Goal: Information Seeking & Learning: Get advice/opinions

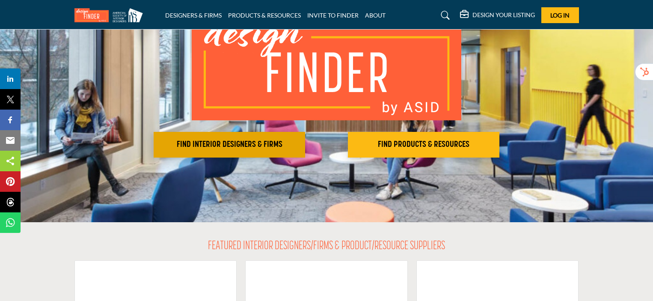
click at [261, 151] on button "FIND INTERIOR DESIGNERS & FIRMS" at bounding box center [229, 145] width 151 height 26
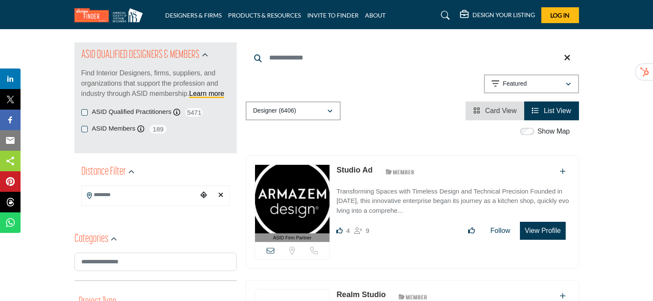
scroll to position [86, 0]
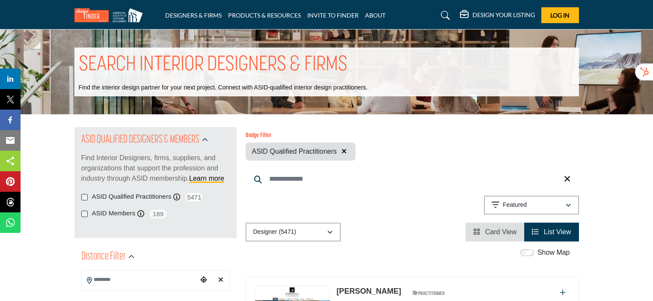
click at [85, 218] on div "ASID Members ASID Member who supports and impacts the Interior Design industry.…" at bounding box center [155, 213] width 148 height 11
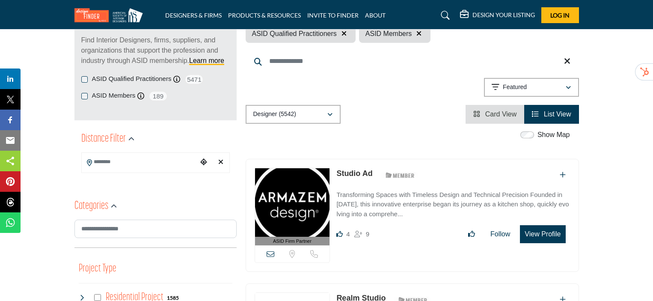
scroll to position [128, 0]
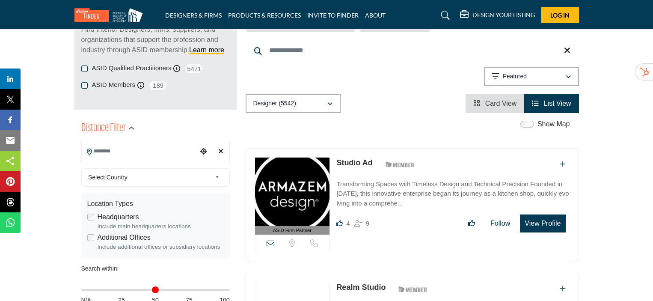
click at [169, 158] on input "Search Location" at bounding box center [140, 151] width 116 height 17
click at [205, 155] on div "Choose your current location" at bounding box center [203, 151] width 13 height 18
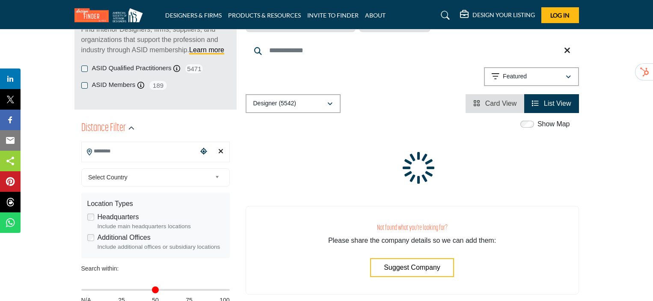
click at [181, 153] on input "Search Location" at bounding box center [140, 151] width 116 height 17
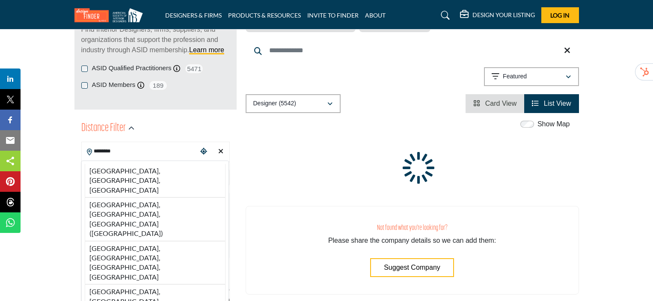
click at [143, 171] on li "White Plains, NY, USA" at bounding box center [155, 180] width 141 height 33
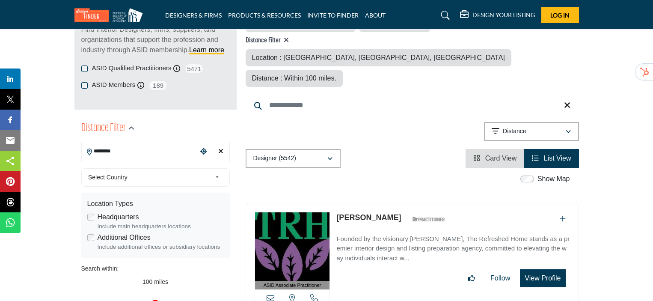
type input "**********"
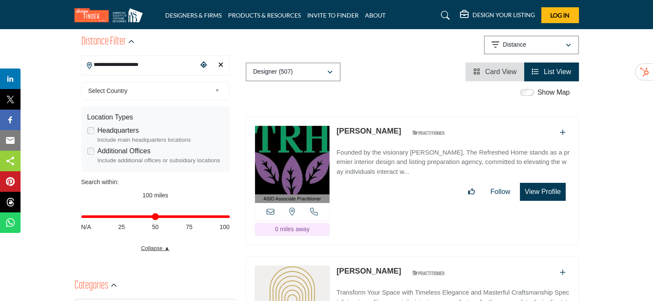
scroll to position [257, 0]
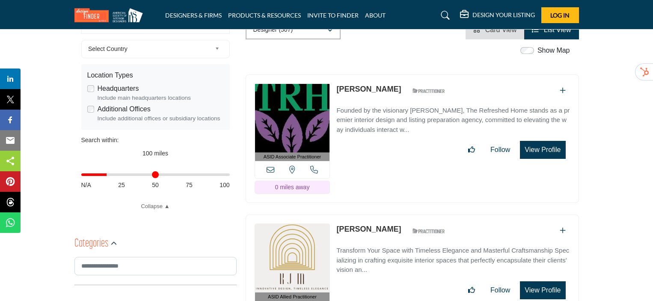
drag, startPoint x: 226, startPoint y: 179, endPoint x: 114, endPoint y: 193, distance: 113.0
click at [109, 175] on input "Distance in miles" at bounding box center [155, 175] width 148 height 2
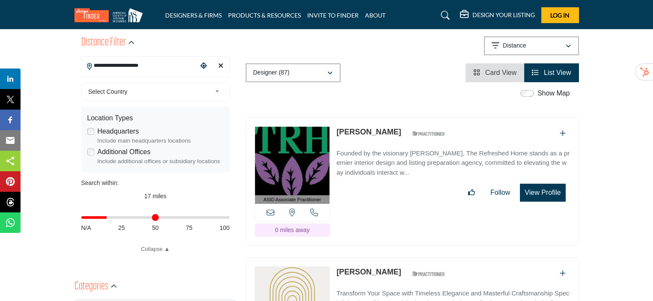
scroll to position [257, 0]
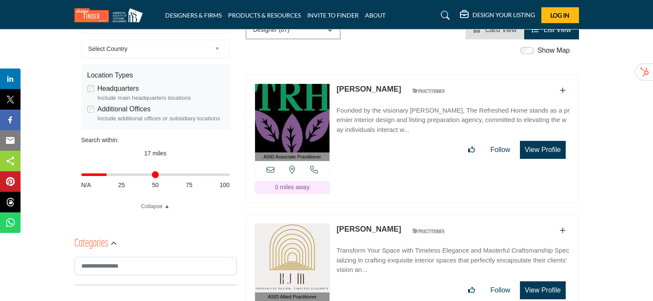
click at [108, 174] on input "Distance in miles" at bounding box center [155, 175] width 148 height 2
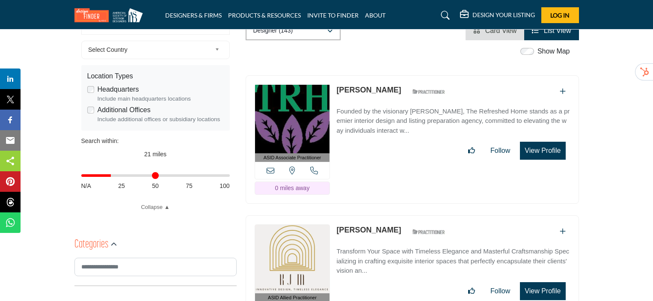
scroll to position [255, 0]
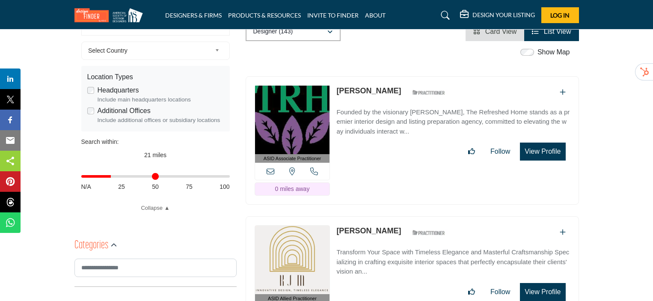
drag, startPoint x: 109, startPoint y: 173, endPoint x: 146, endPoint y: 198, distance: 45.3
click at [112, 177] on input "Distance in miles" at bounding box center [155, 176] width 148 height 2
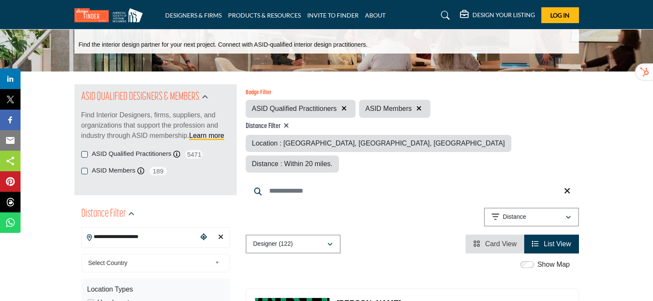
scroll to position [128, 0]
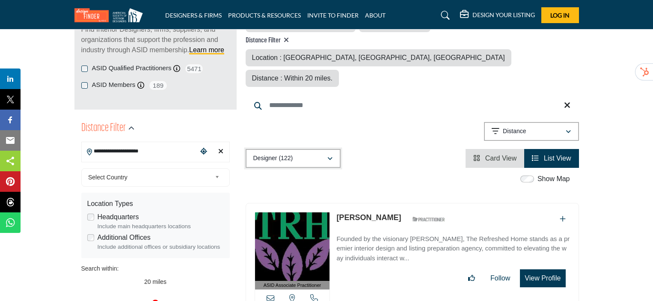
click at [335, 149] on button "Designer (122)" at bounding box center [293, 158] width 95 height 19
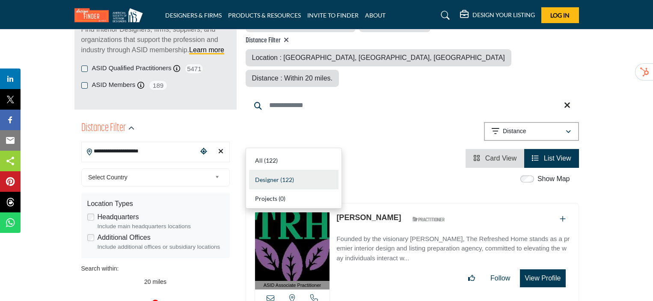
click at [372, 149] on div "Designer (122) All (122) Designer (122) Products (0) Projects (0)" at bounding box center [412, 158] width 333 height 19
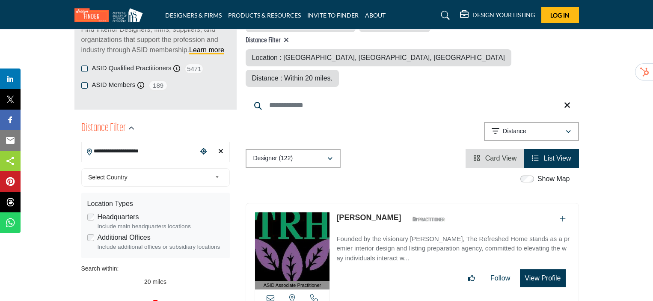
click at [371, 149] on div "Designer (122) All (122) Designer (122) Products (0) Projects (0)" at bounding box center [412, 158] width 333 height 19
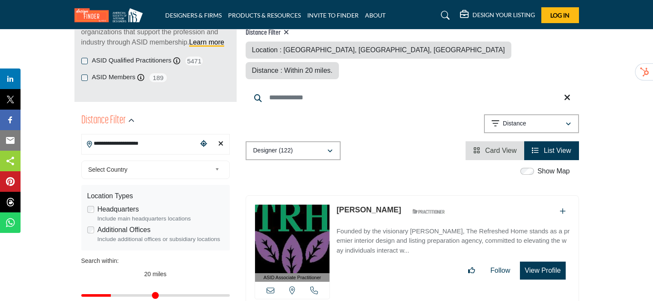
scroll to position [171, 0]
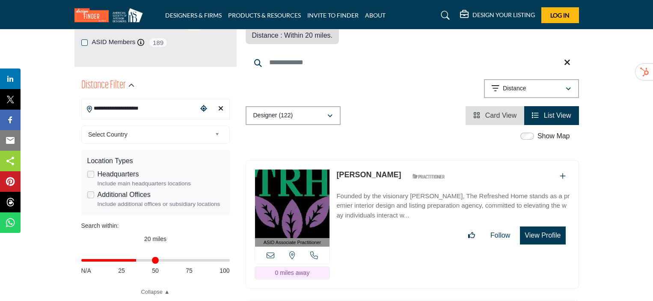
drag, startPoint x: 113, startPoint y: 262, endPoint x: 137, endPoint y: 260, distance: 24.1
click at [136, 259] on input "Distance in miles" at bounding box center [155, 260] width 148 height 2
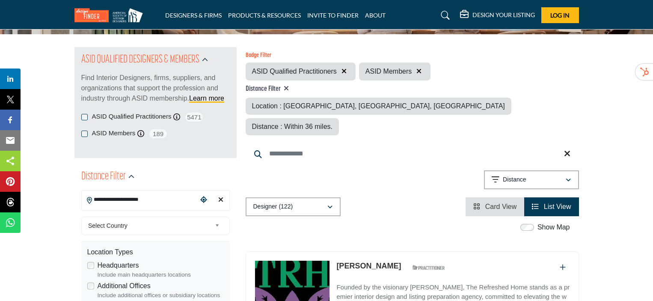
drag, startPoint x: 137, startPoint y: 260, endPoint x: 133, endPoint y: 256, distance: 5.8
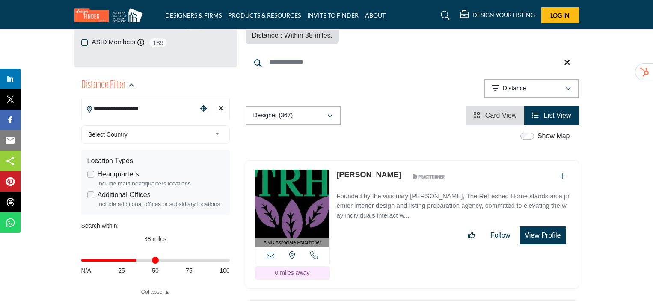
click at [135, 261] on input "Distance in miles" at bounding box center [155, 260] width 148 height 2
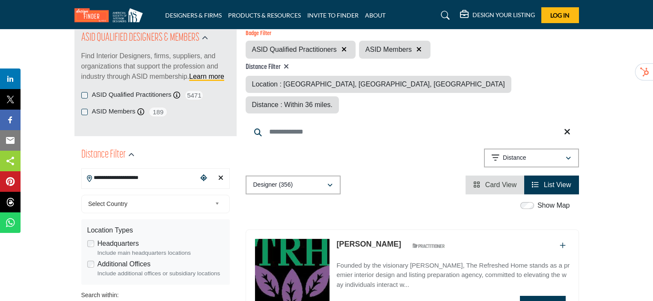
scroll to position [171, 0]
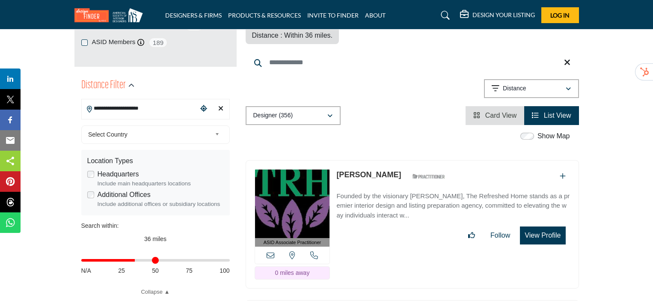
click at [135, 261] on input "Distance in miles" at bounding box center [155, 260] width 148 height 2
type input "**"
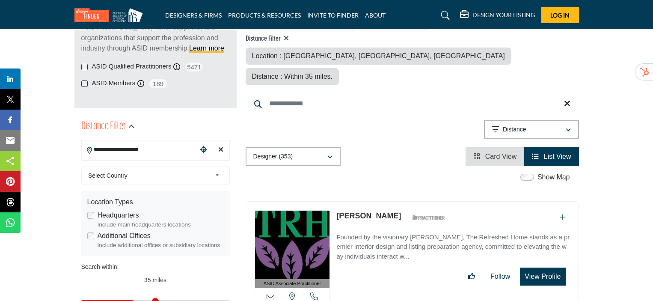
scroll to position [128, 0]
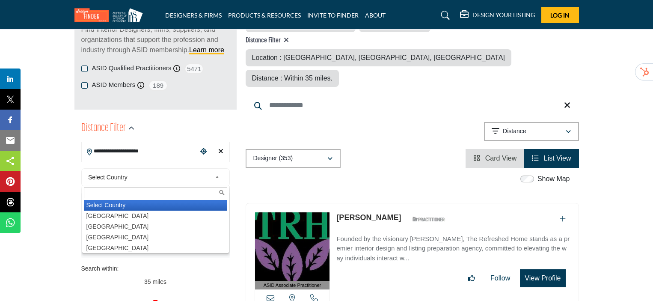
click at [166, 178] on span "Select Country" at bounding box center [149, 177] width 123 height 10
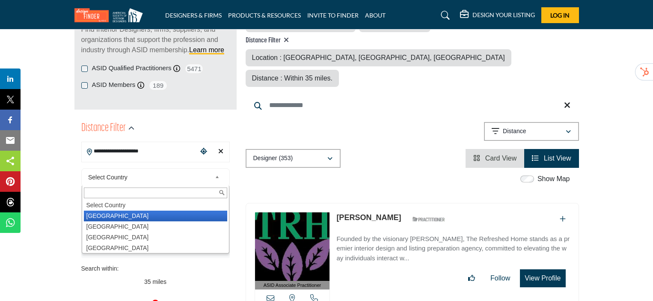
click at [104, 214] on li "[GEOGRAPHIC_DATA]" at bounding box center [155, 216] width 143 height 11
type input "***"
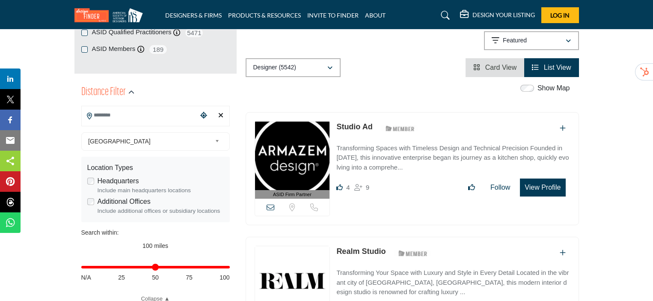
scroll to position [171, 0]
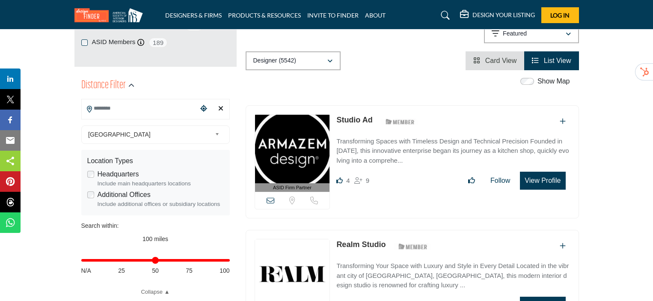
click at [193, 112] on input "Search Location" at bounding box center [140, 108] width 116 height 17
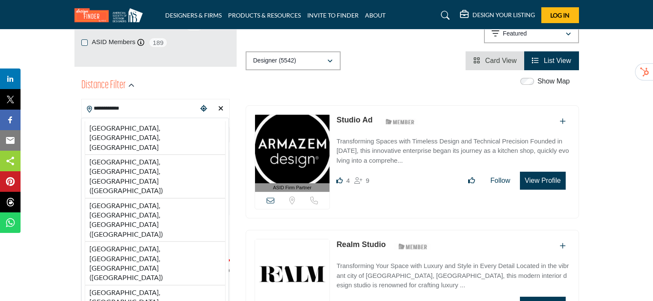
drag, startPoint x: 107, startPoint y: 129, endPoint x: 114, endPoint y: 128, distance: 7.0
click at [111, 131] on li "White Plains, NY, USA" at bounding box center [155, 137] width 141 height 33
click at [113, 132] on span "[GEOGRAPHIC_DATA]" at bounding box center [149, 134] width 123 height 10
click at [114, 132] on span "[GEOGRAPHIC_DATA]" at bounding box center [149, 134] width 123 height 10
click at [111, 129] on span "[GEOGRAPHIC_DATA]" at bounding box center [149, 134] width 123 height 10
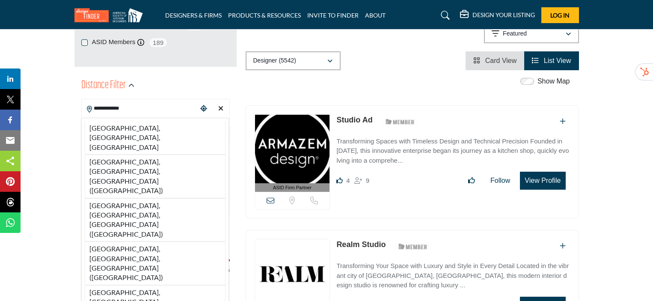
click at [113, 129] on span "[GEOGRAPHIC_DATA]" at bounding box center [149, 134] width 123 height 10
click at [114, 129] on div "United States Select Country United States Canada Afghanistan land Islands Alba…" at bounding box center [155, 134] width 148 height 18
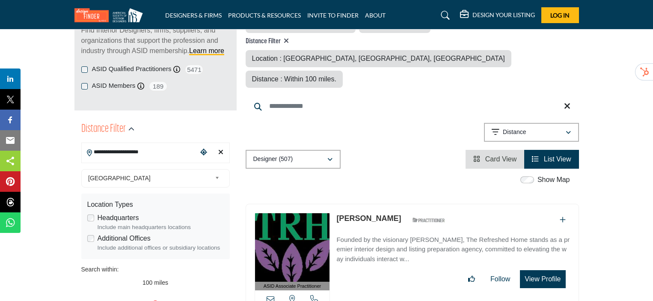
scroll to position [128, 0]
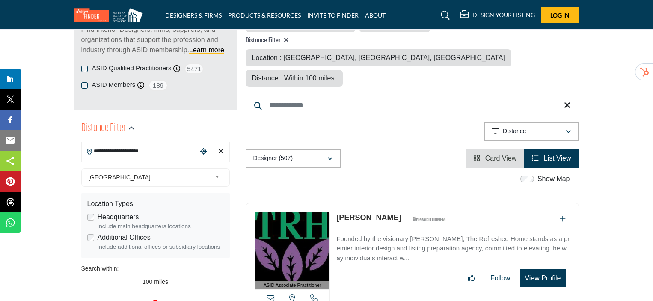
click at [179, 156] on input "**********" at bounding box center [140, 151] width 116 height 17
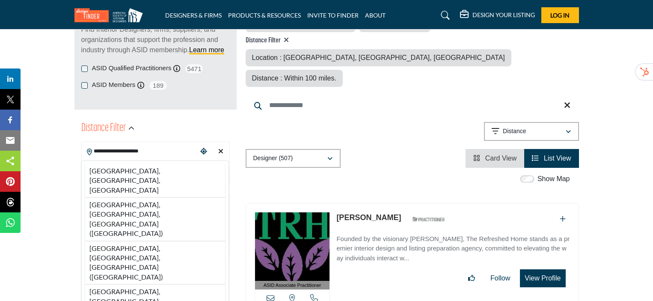
click at [179, 157] on input "**********" at bounding box center [140, 151] width 116 height 17
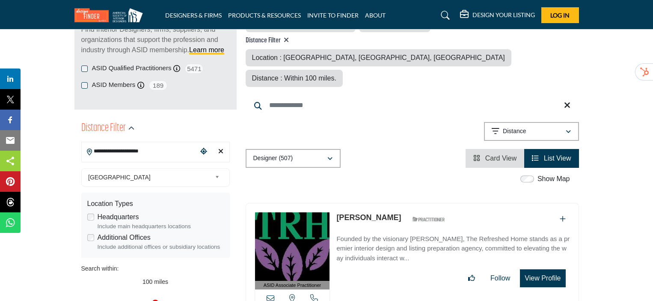
click at [179, 155] on input "**********" at bounding box center [140, 151] width 116 height 17
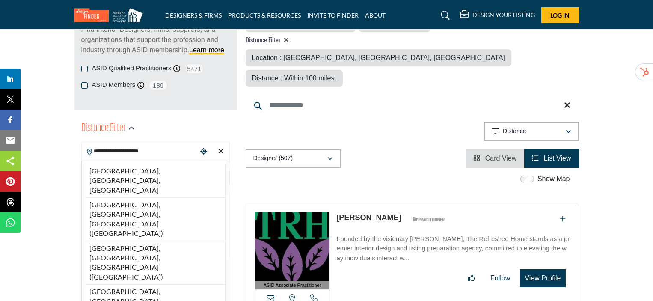
click at [170, 160] on div "**********" at bounding box center [155, 152] width 148 height 21
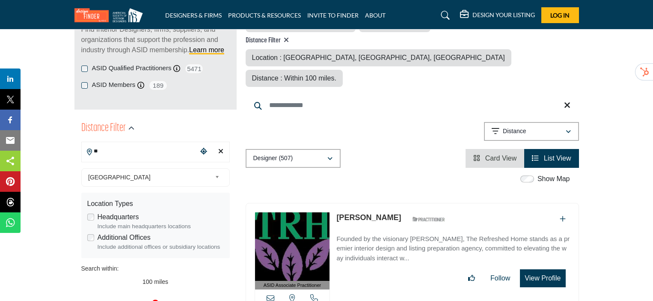
type input "*"
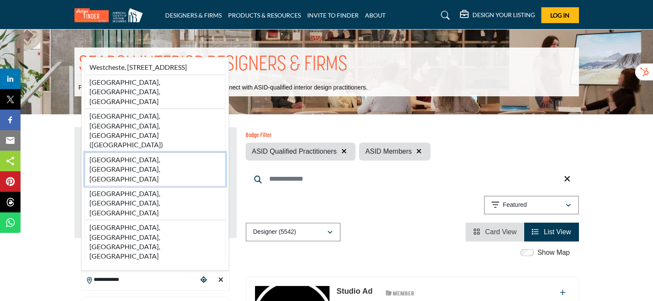
click at [150, 186] on li "Westchester County, NY, USA" at bounding box center [155, 169] width 141 height 34
type input "**********"
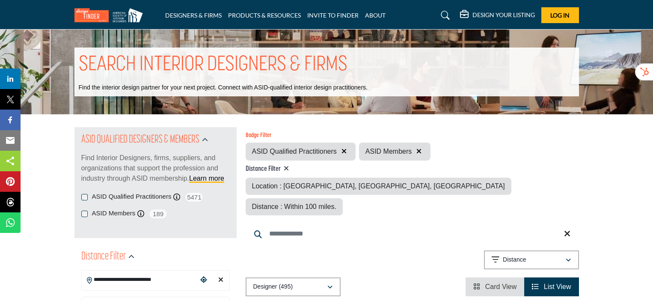
click at [332, 223] on input "Search Keyword" at bounding box center [412, 233] width 333 height 21
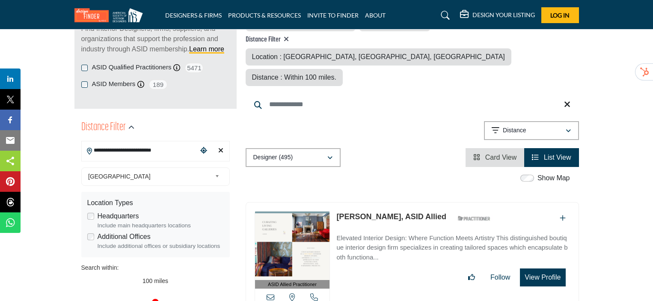
scroll to position [171, 0]
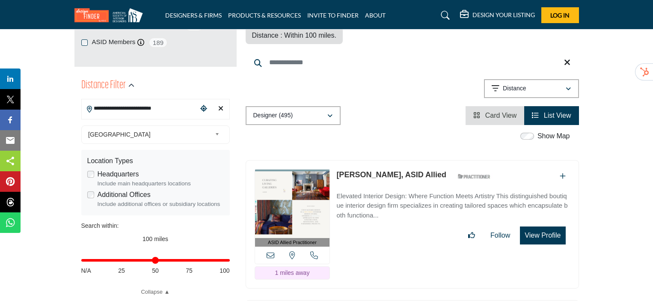
click at [154, 263] on div "Distance in miles N/A 25 50 75 100" at bounding box center [155, 264] width 148 height 33
drag, startPoint x: 150, startPoint y: 261, endPoint x: 138, endPoint y: 261, distance: 12.0
click at [150, 261] on input "Distance in miles" at bounding box center [155, 260] width 148 height 2
click at [139, 261] on input "Distance in miles" at bounding box center [155, 260] width 148 height 2
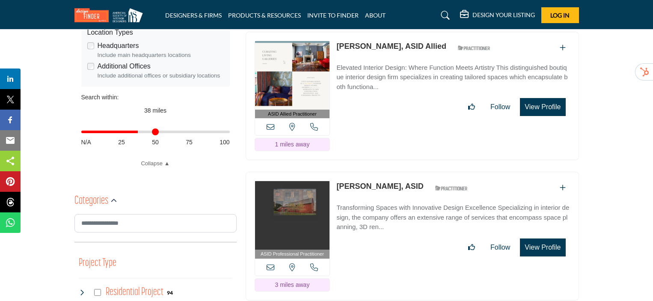
scroll to position [300, 0]
drag, startPoint x: 139, startPoint y: 132, endPoint x: 126, endPoint y: 132, distance: 12.8
type input "**"
click at [120, 133] on input "Distance in miles" at bounding box center [155, 132] width 148 height 2
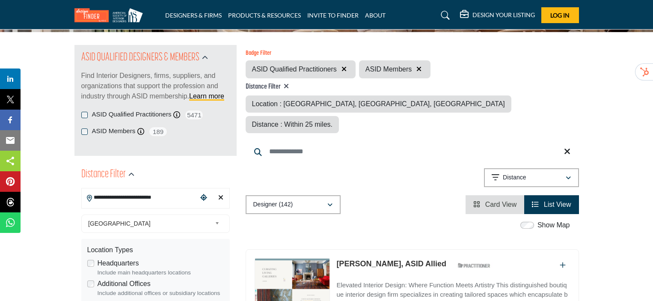
scroll to position [128, 0]
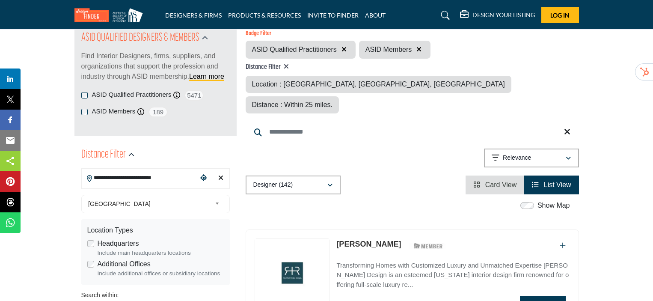
scroll to position [128, 0]
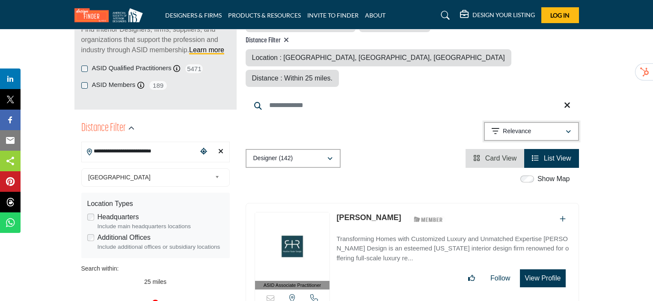
click at [531, 126] on div "Relevance" at bounding box center [529, 131] width 74 height 10
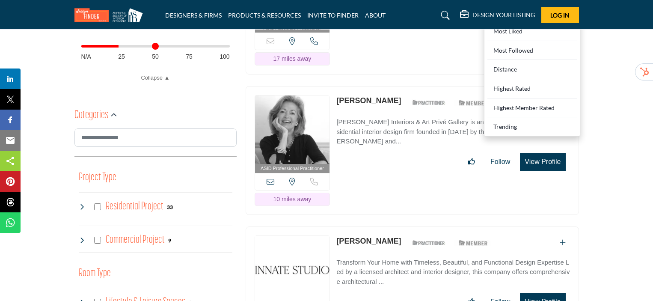
scroll to position [257, 0]
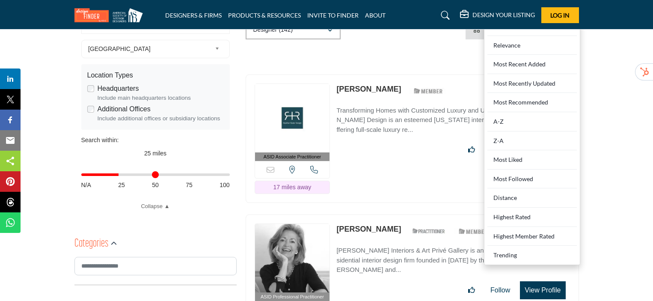
click at [502, 188] on div "Distance" at bounding box center [531, 197] width 89 height 19
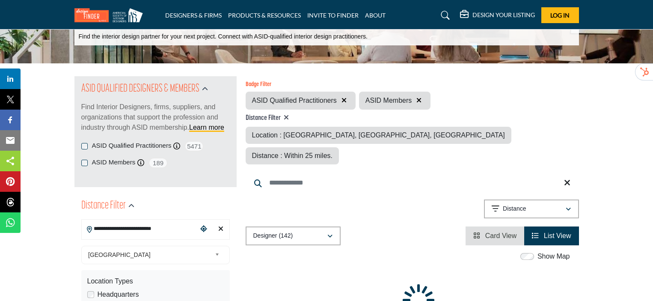
scroll to position [43, 0]
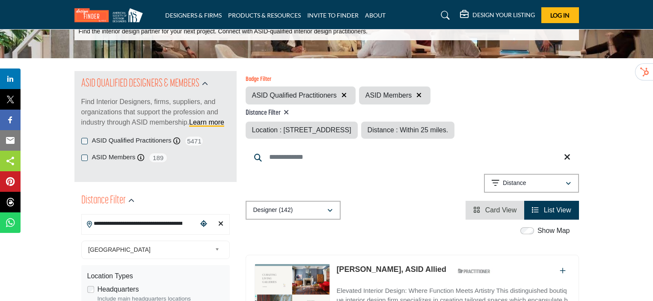
scroll to position [86, 0]
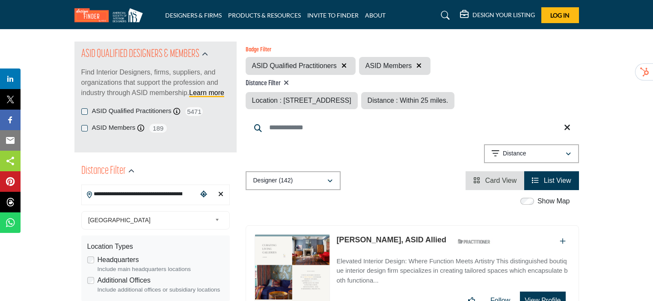
click at [222, 197] on icon "Clear search location" at bounding box center [220, 193] width 5 height 7
type input "***"
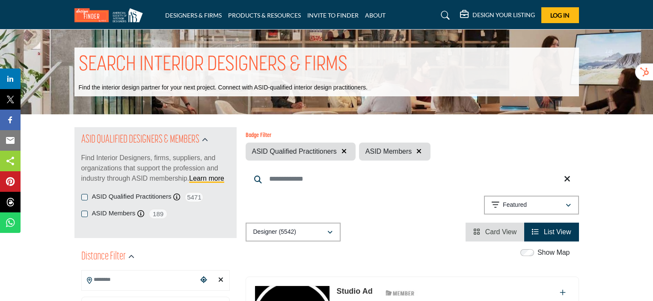
drag, startPoint x: 129, startPoint y: 280, endPoint x: 126, endPoint y: 276, distance: 5.0
click at [129, 280] on input "Search Location" at bounding box center [140, 279] width 116 height 17
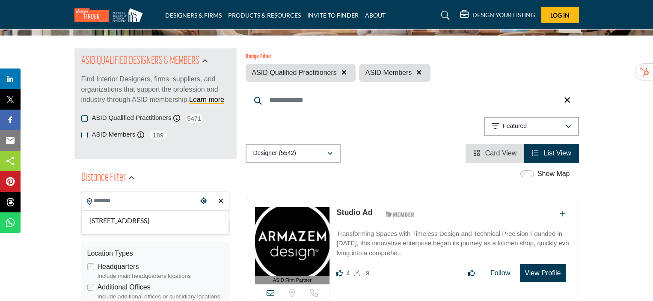
scroll to position [86, 0]
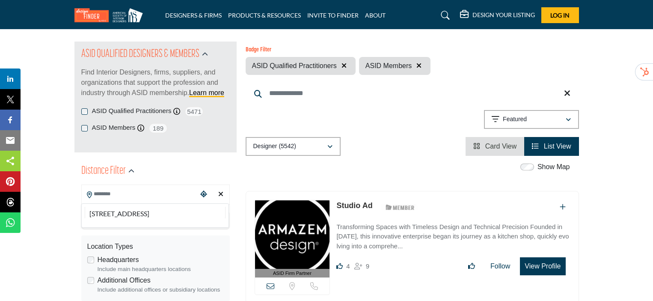
drag, startPoint x: 125, startPoint y: 199, endPoint x: 122, endPoint y: 194, distance: 4.8
click at [124, 197] on input "Search Location" at bounding box center [140, 194] width 116 height 17
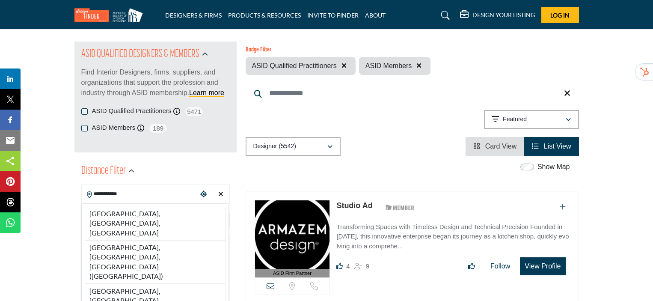
click at [114, 284] on li "Westchester County, NY, USA" at bounding box center [155, 301] width 141 height 34
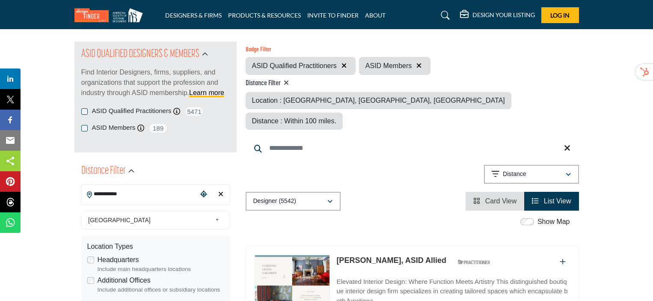
type input "**********"
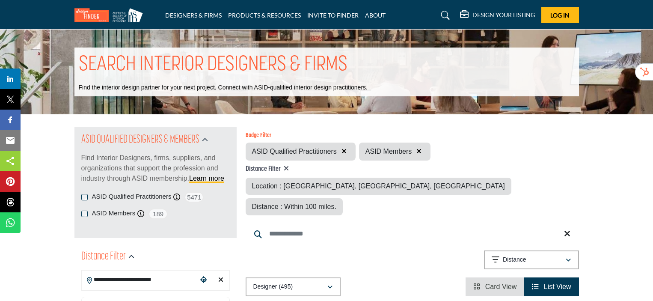
click at [368, 250] on div "**********" at bounding box center [412, 261] width 333 height 22
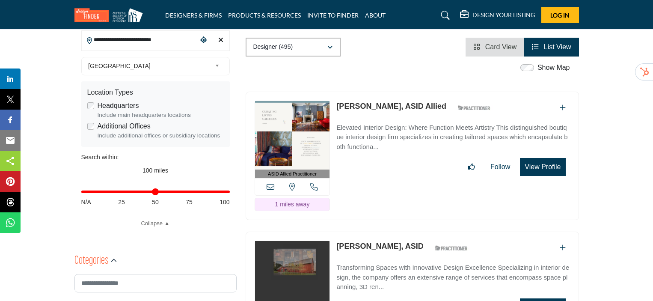
scroll to position [257, 0]
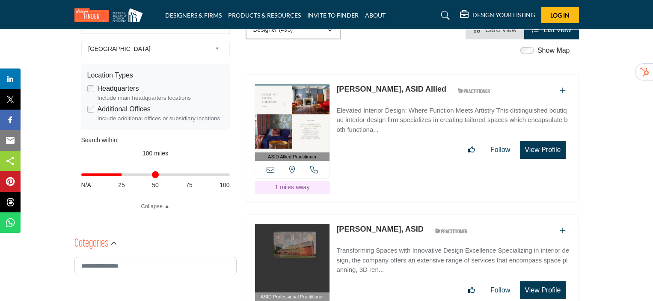
type input "**"
click at [122, 175] on input "Distance in miles" at bounding box center [155, 175] width 148 height 2
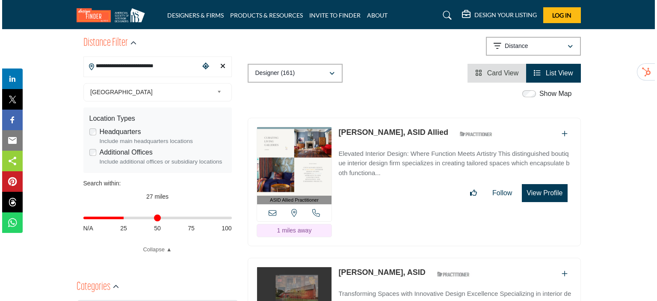
scroll to position [214, 0]
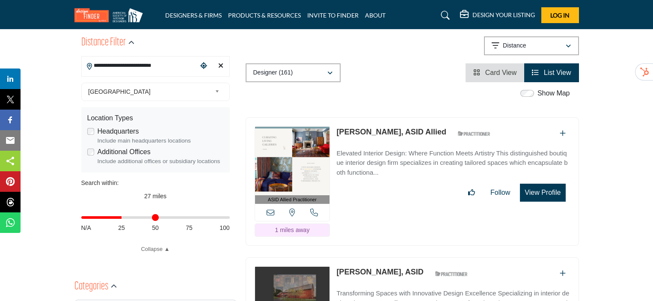
click at [547, 184] on button "View Profile" at bounding box center [542, 193] width 45 height 18
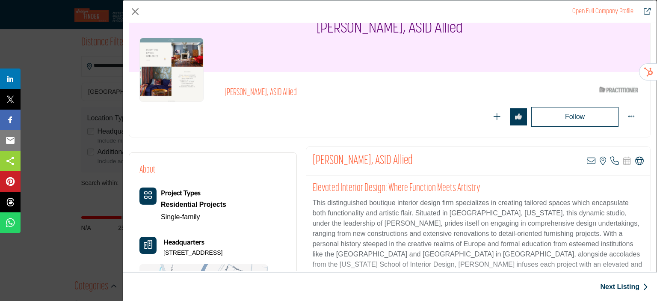
scroll to position [86, 0]
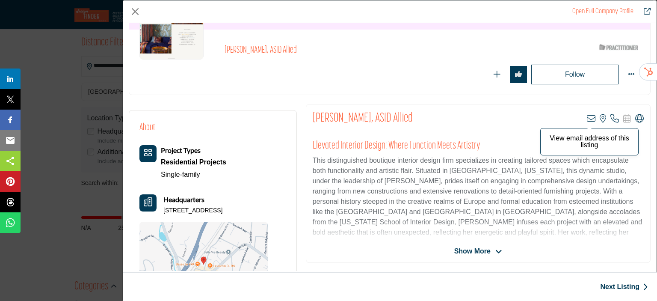
click at [587, 116] on icon "Company Data Modal" at bounding box center [591, 118] width 9 height 9
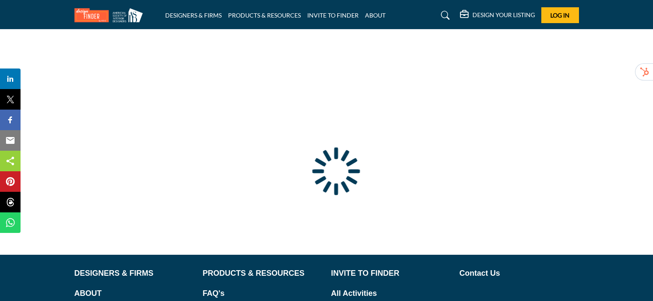
type input "**********"
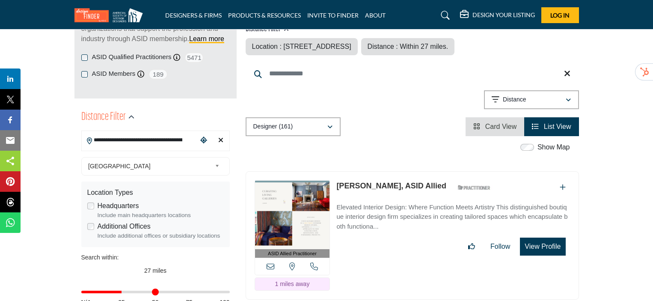
scroll to position [214, 0]
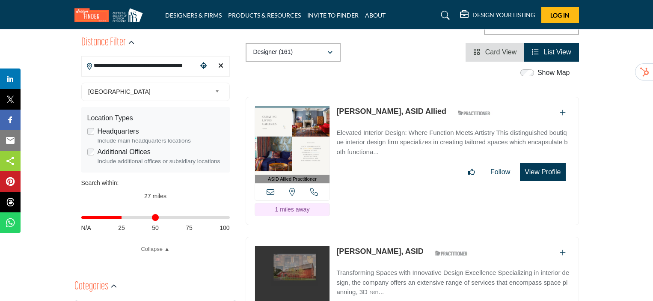
click at [270, 192] on icon at bounding box center [271, 192] width 8 height 8
